Goal: Task Accomplishment & Management: Complete application form

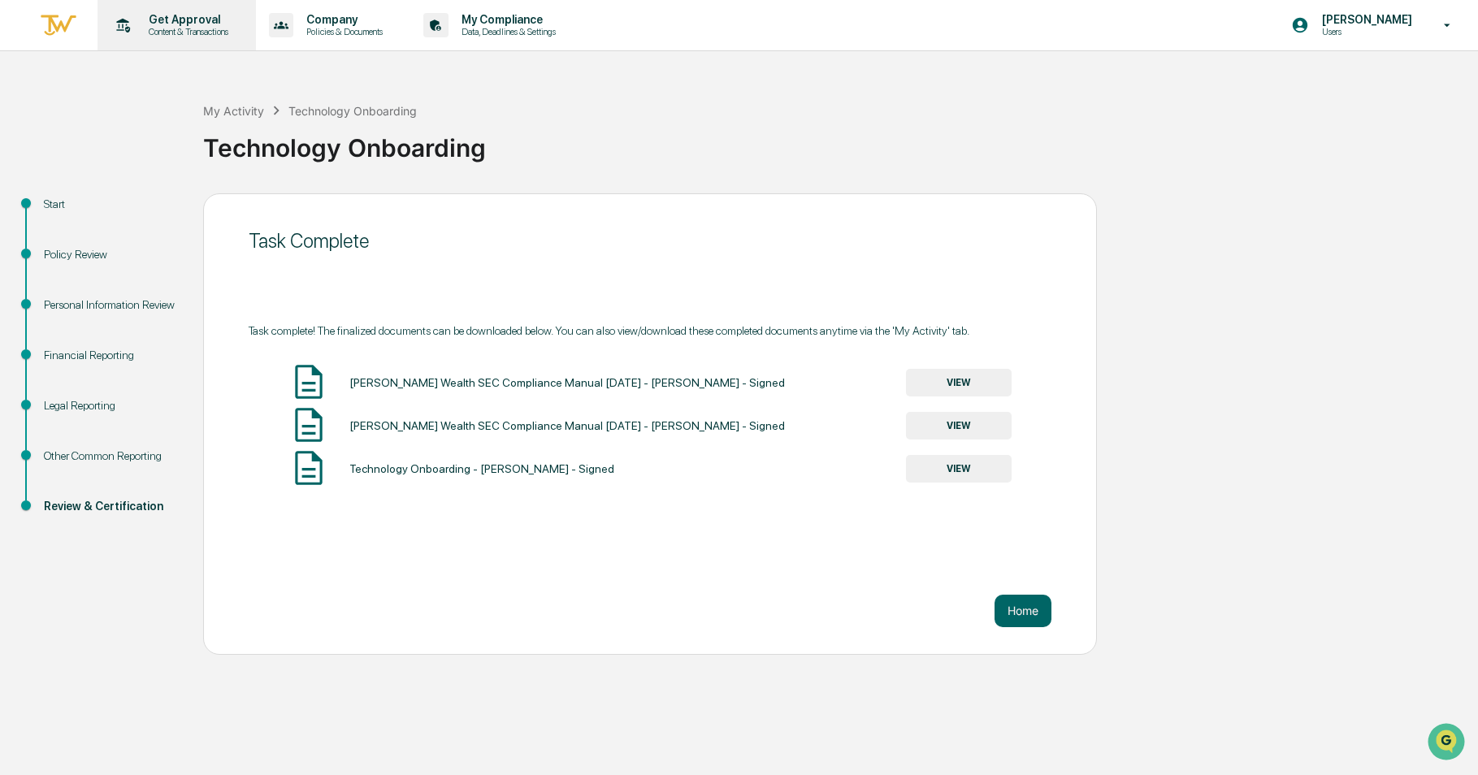
click at [191, 28] on p "Content & Transactions" at bounding box center [186, 31] width 101 height 11
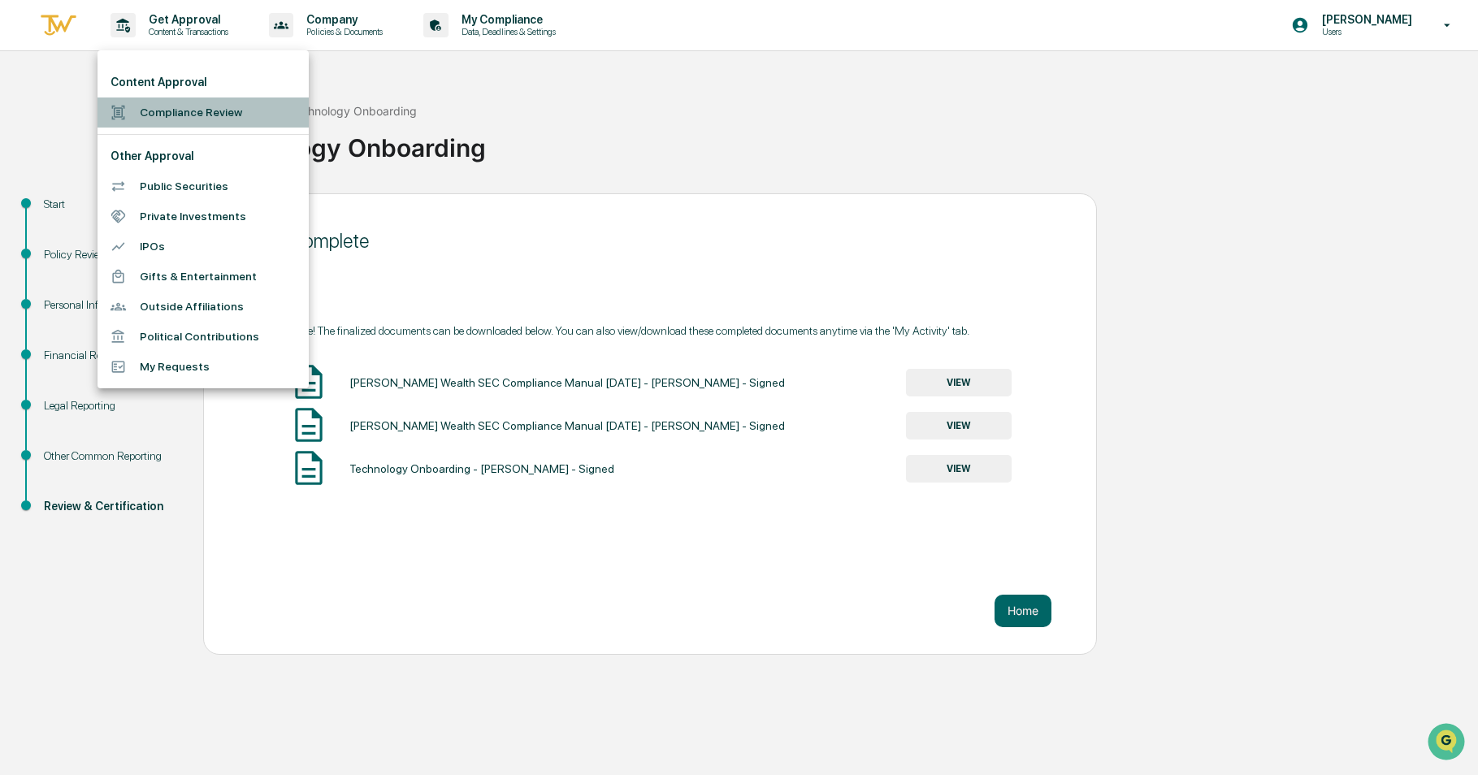
click at [166, 112] on li "Compliance Review" at bounding box center [203, 113] width 211 height 30
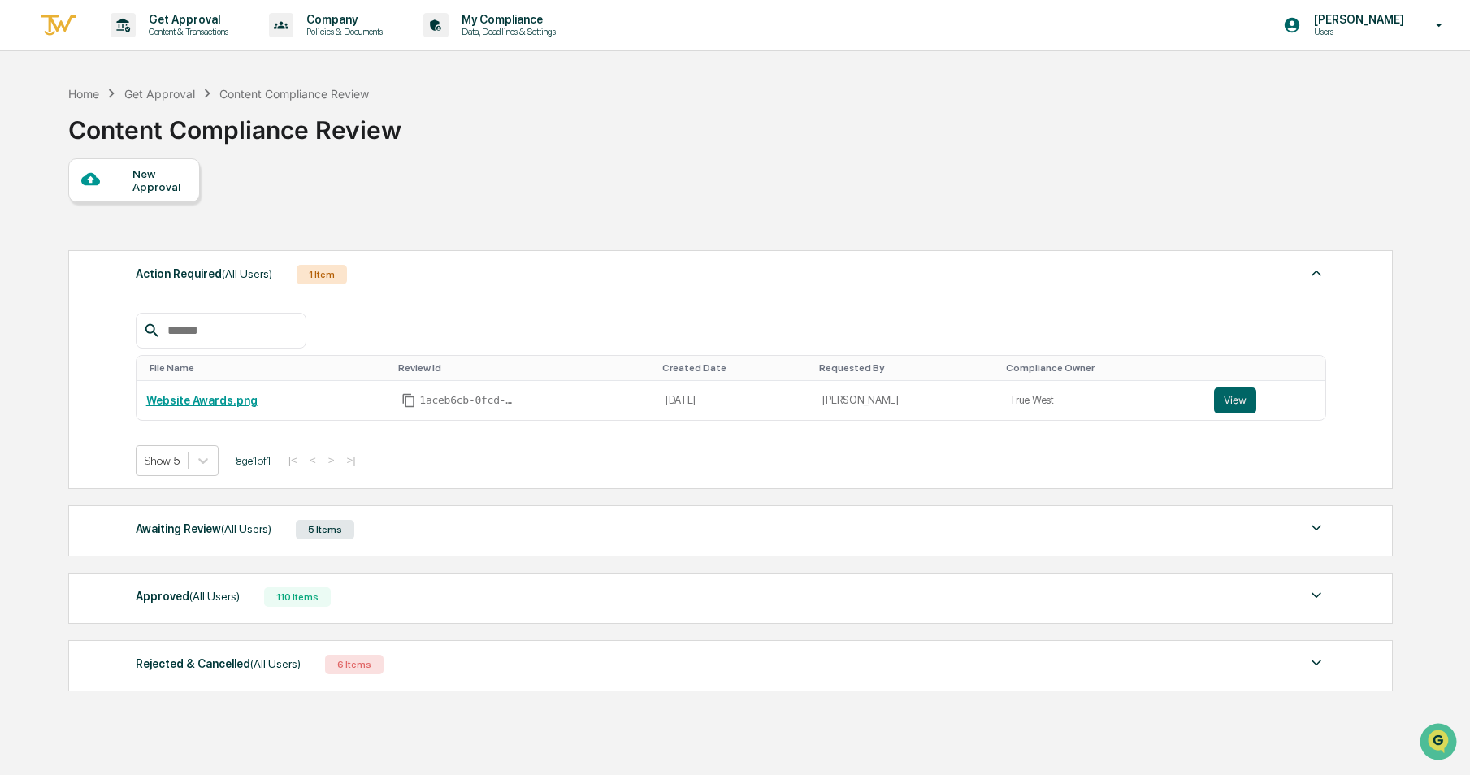
click at [156, 183] on div "New Approval" at bounding box center [159, 180] width 54 height 26
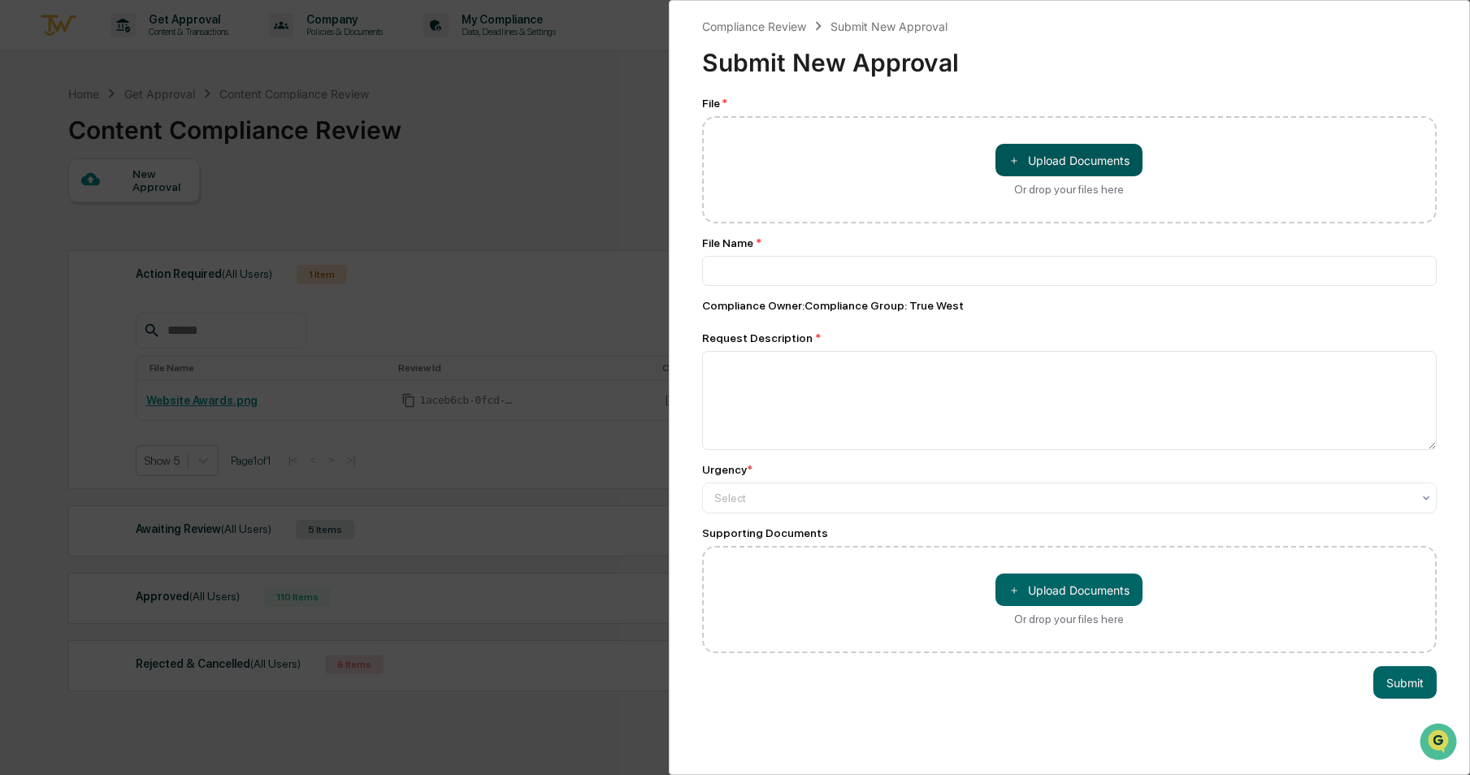
click at [1074, 163] on button "＋ Upload Documents" at bounding box center [1068, 160] width 147 height 33
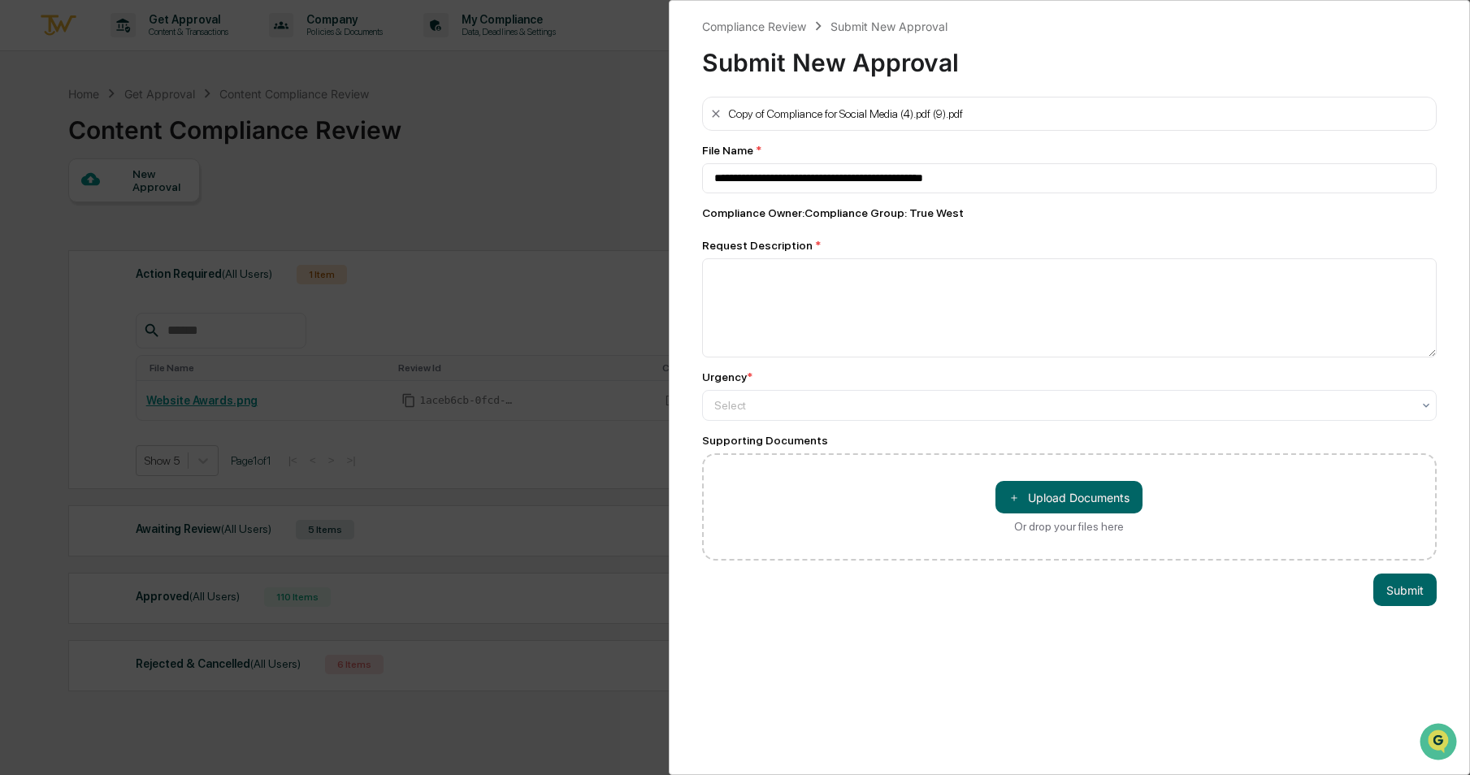
type input "**********"
click at [855, 288] on textarea at bounding box center [1069, 307] width 735 height 99
type textarea "**********"
click at [863, 417] on div "Select" at bounding box center [1063, 405] width 714 height 23
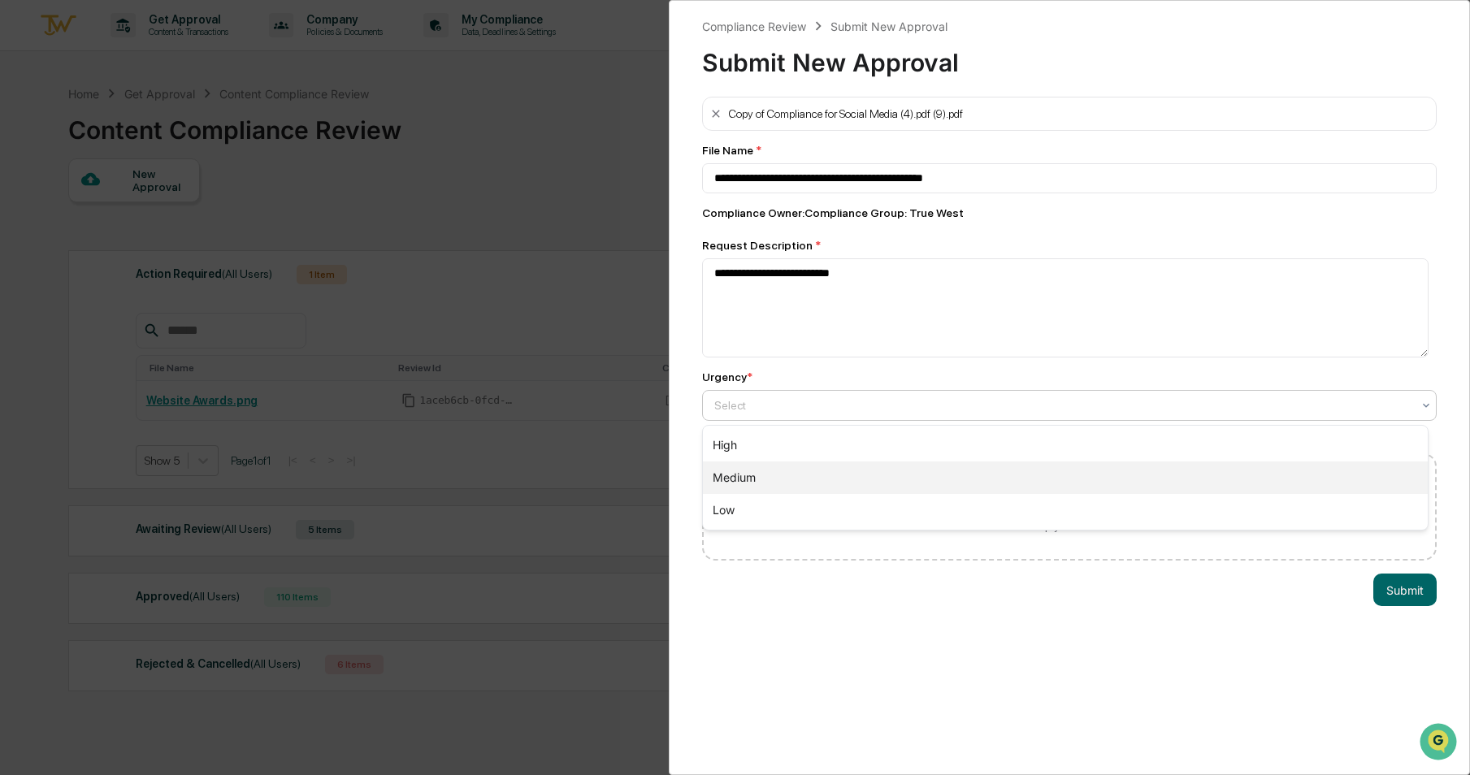
click at [843, 470] on div "Medium" at bounding box center [1066, 478] width 726 height 33
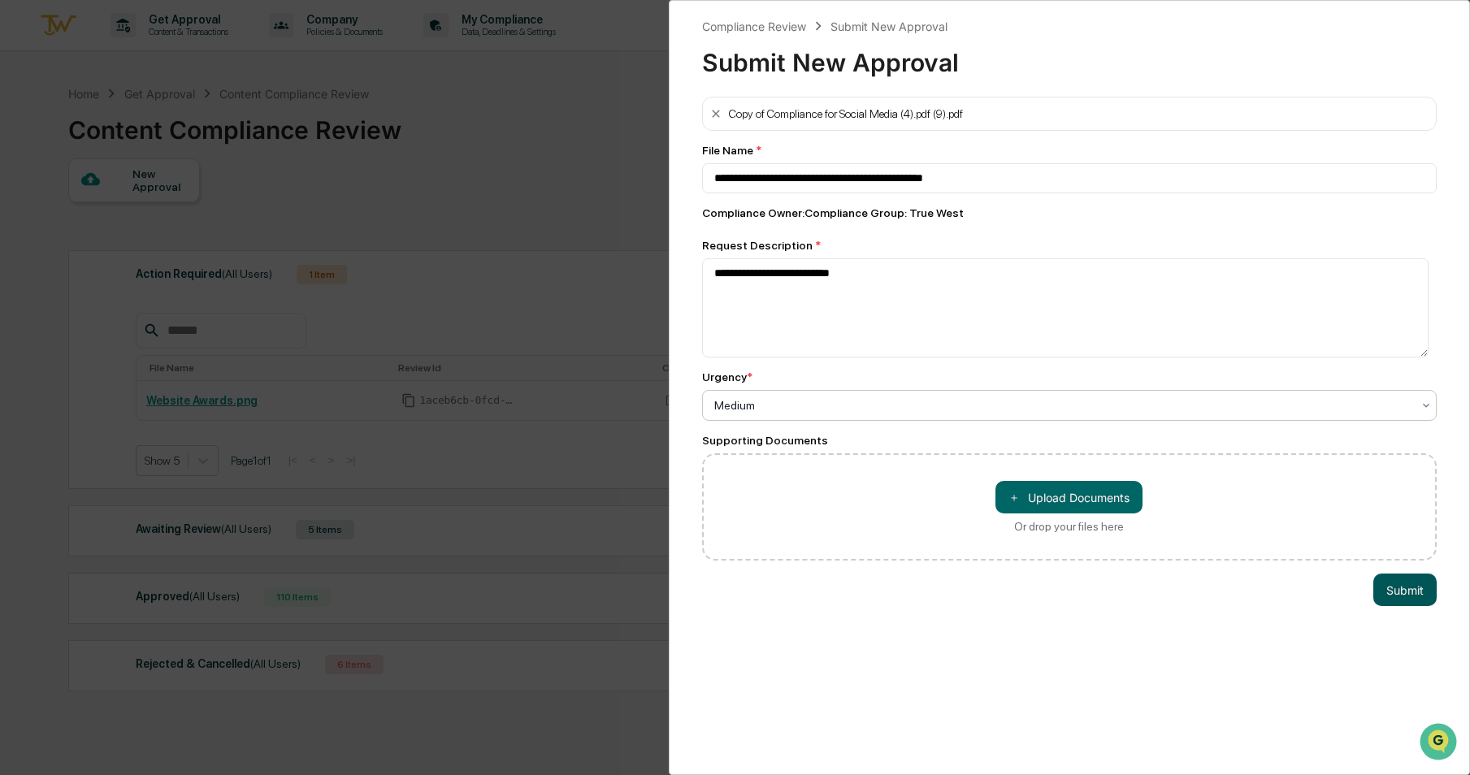
click at [1385, 598] on button "Submit" at bounding box center [1404, 590] width 63 height 33
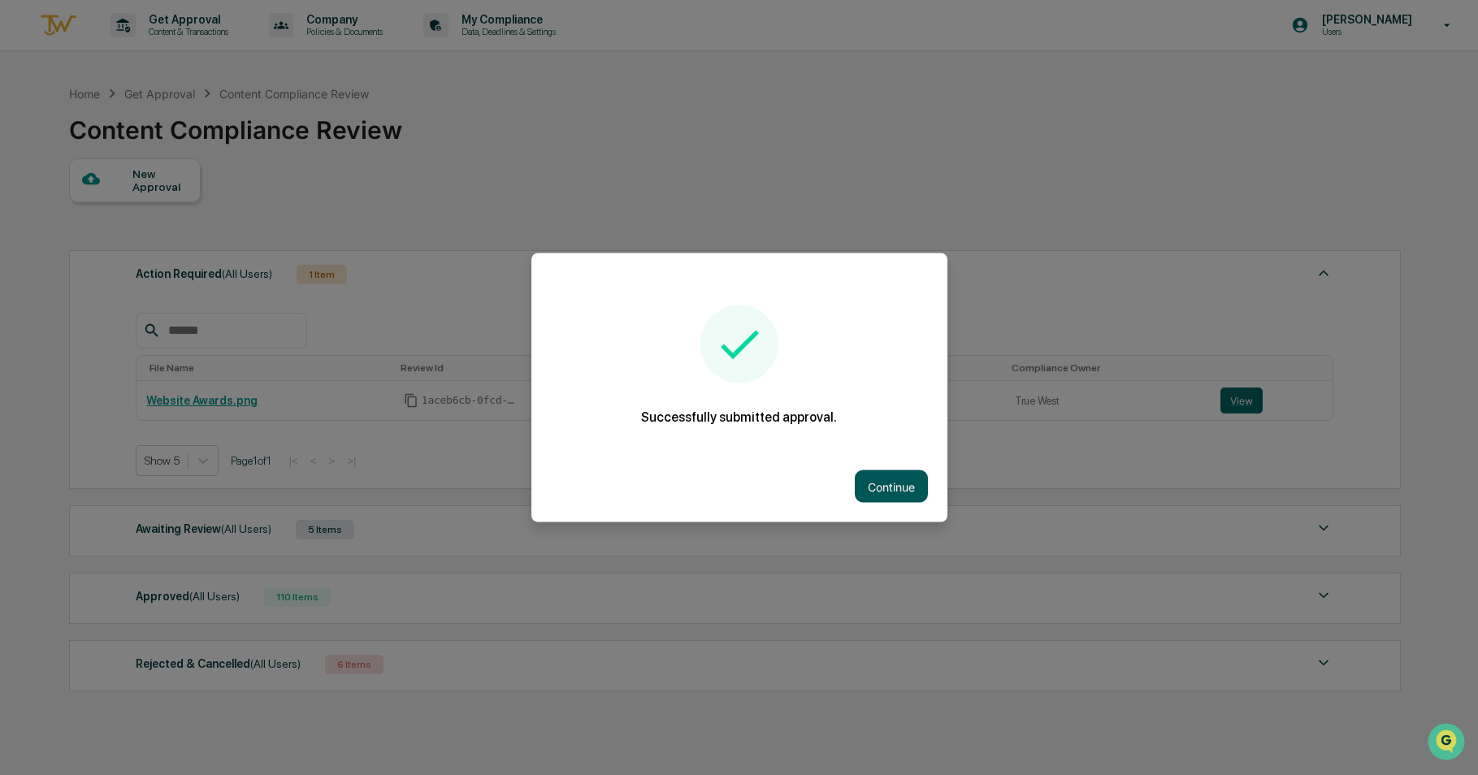
click at [900, 484] on button "Continue" at bounding box center [891, 486] width 73 height 33
